Goal: Information Seeking & Learning: Learn about a topic

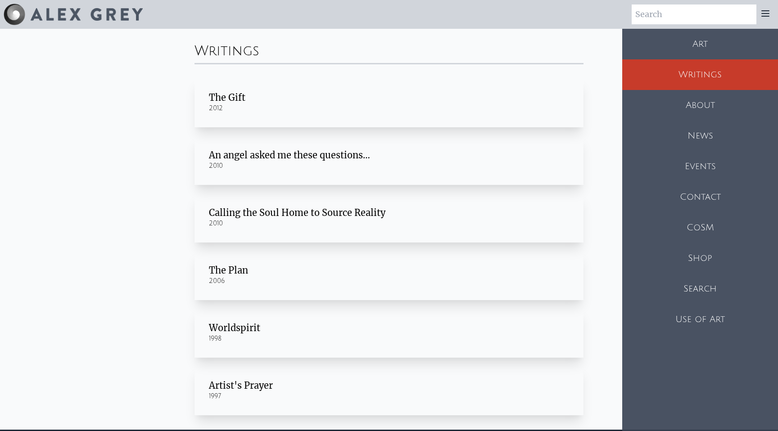
click at [332, 162] on div "2010" at bounding box center [389, 166] width 360 height 9
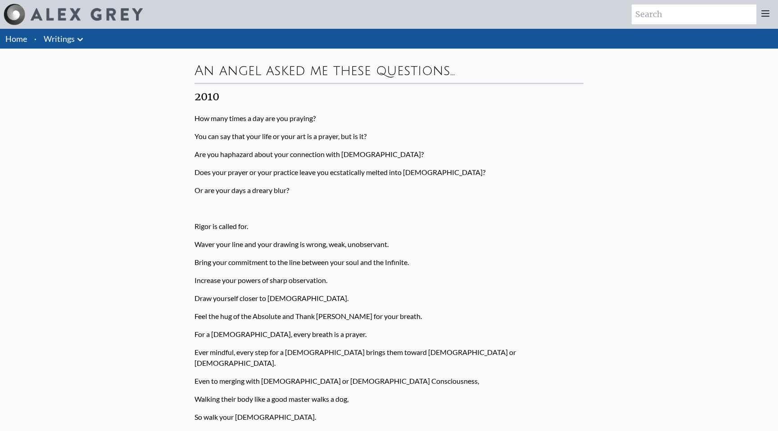
click at [81, 37] on icon at bounding box center [80, 39] width 11 height 11
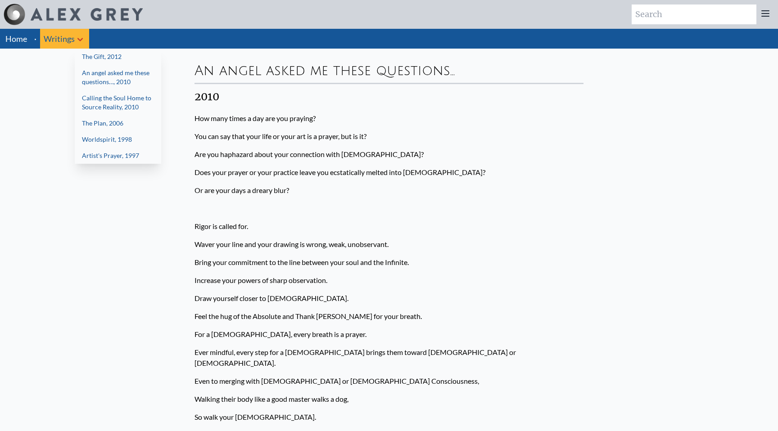
click at [137, 101] on link "Calling the Soul Home to Source Reality, 2010" at bounding box center [118, 102] width 86 height 25
